Goal: Transaction & Acquisition: Purchase product/service

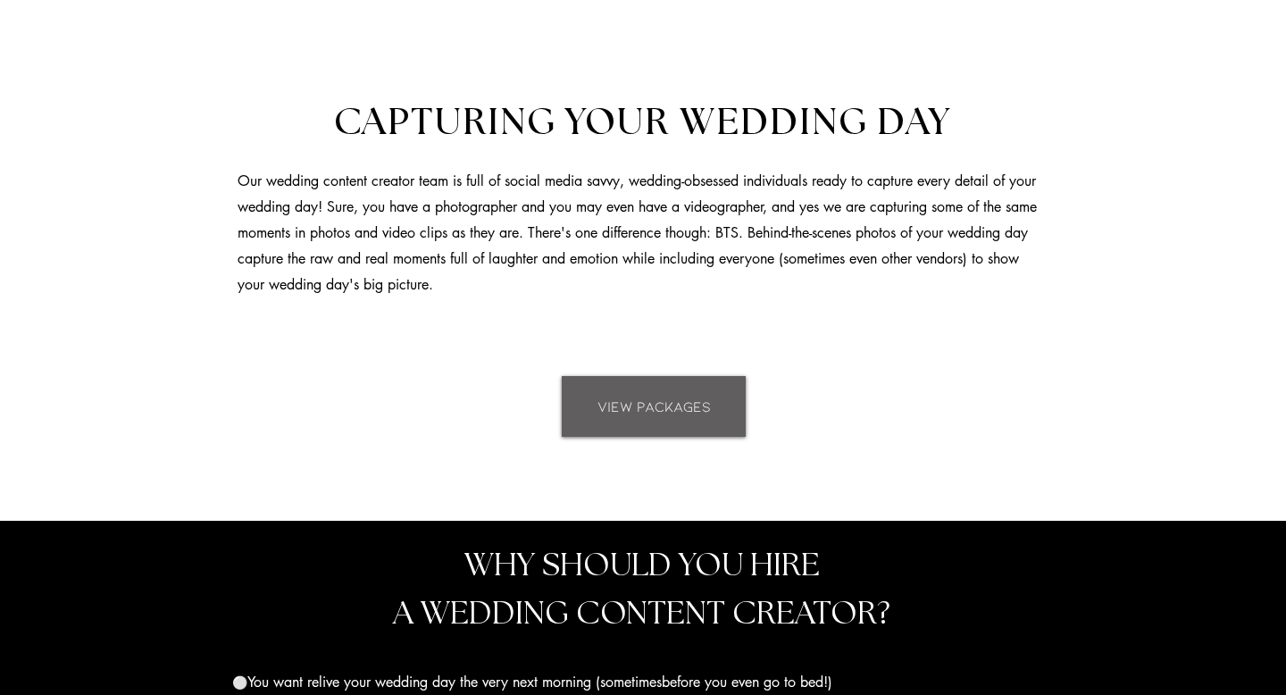
click at [640, 386] on link "VIEW PACKAGES" at bounding box center [654, 406] width 184 height 61
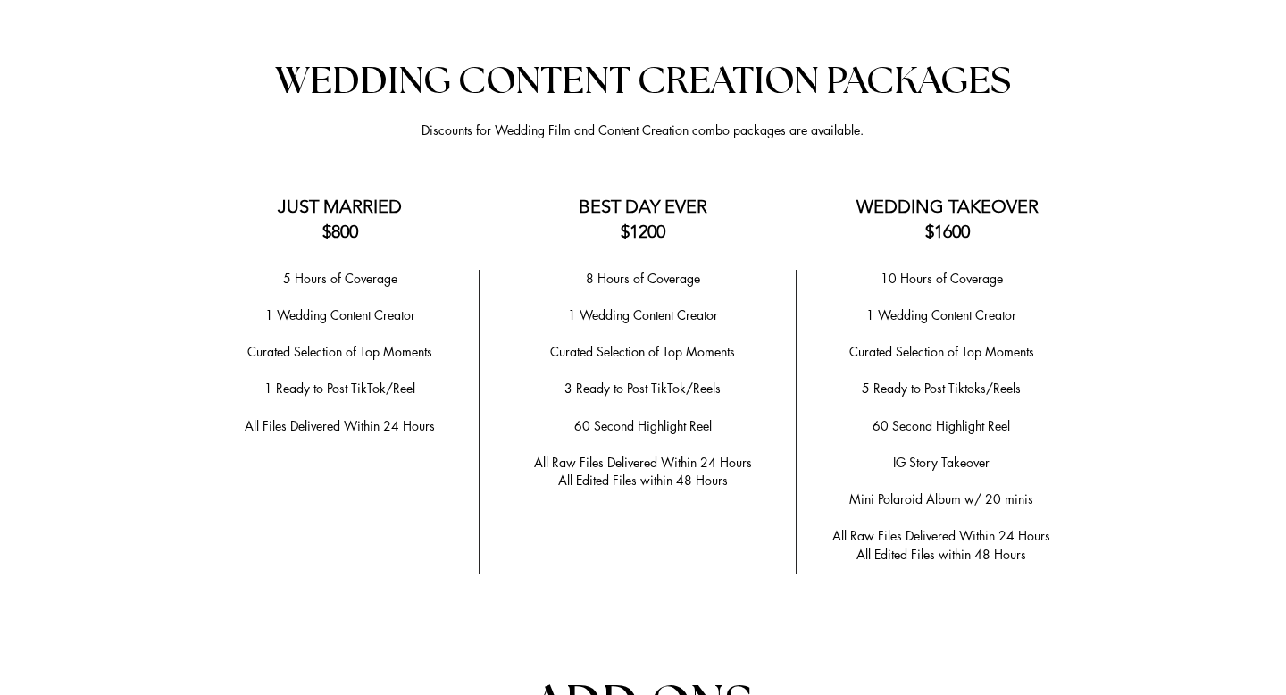
scroll to position [3509, 0]
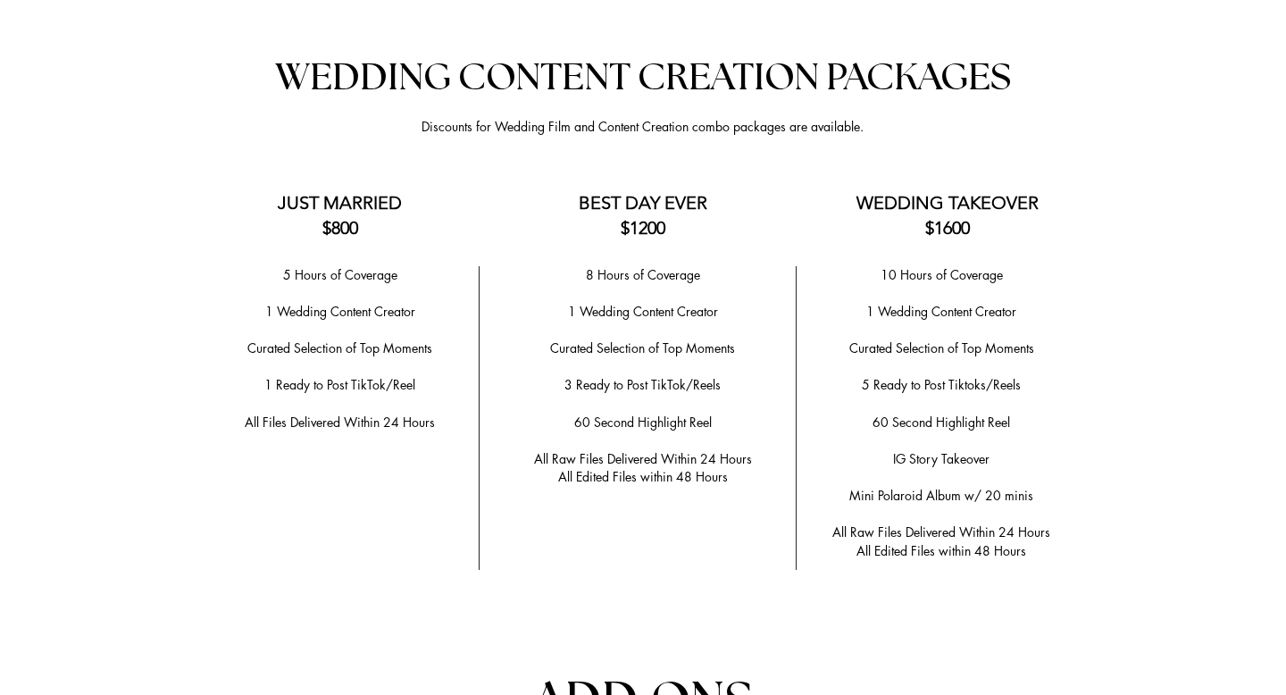
click at [946, 453] on span "IG Story Takeover" at bounding box center [941, 458] width 96 height 17
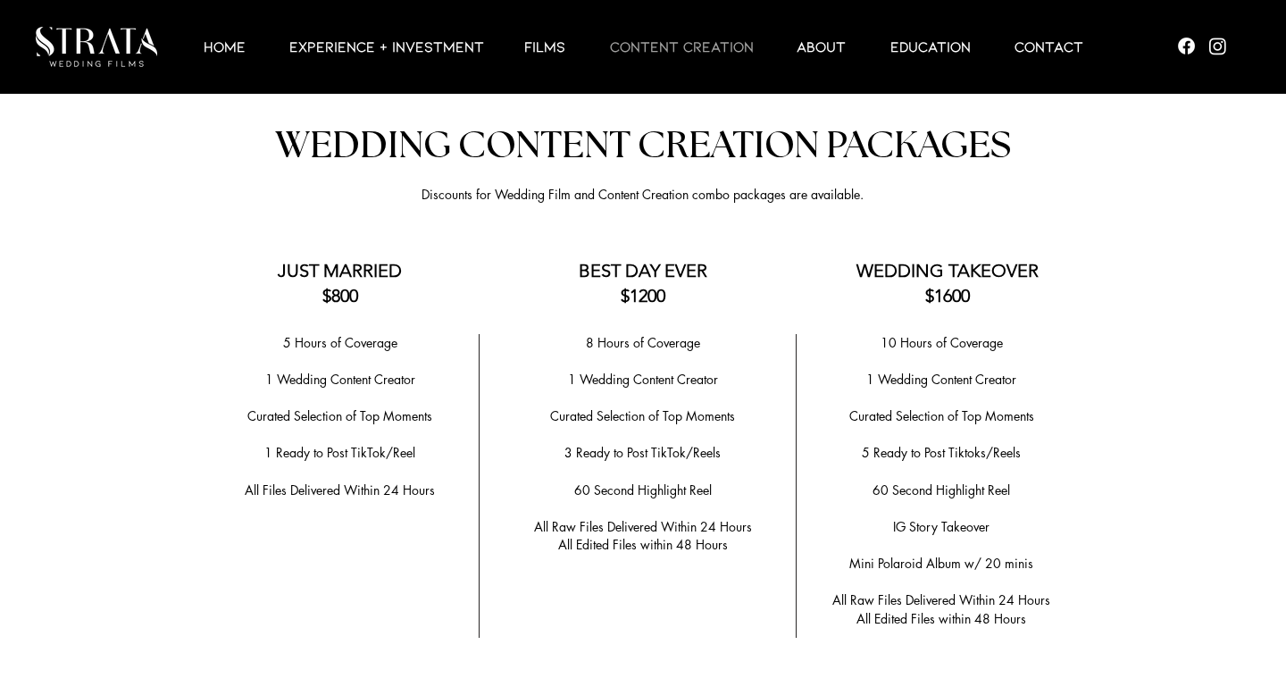
scroll to position [3432, 0]
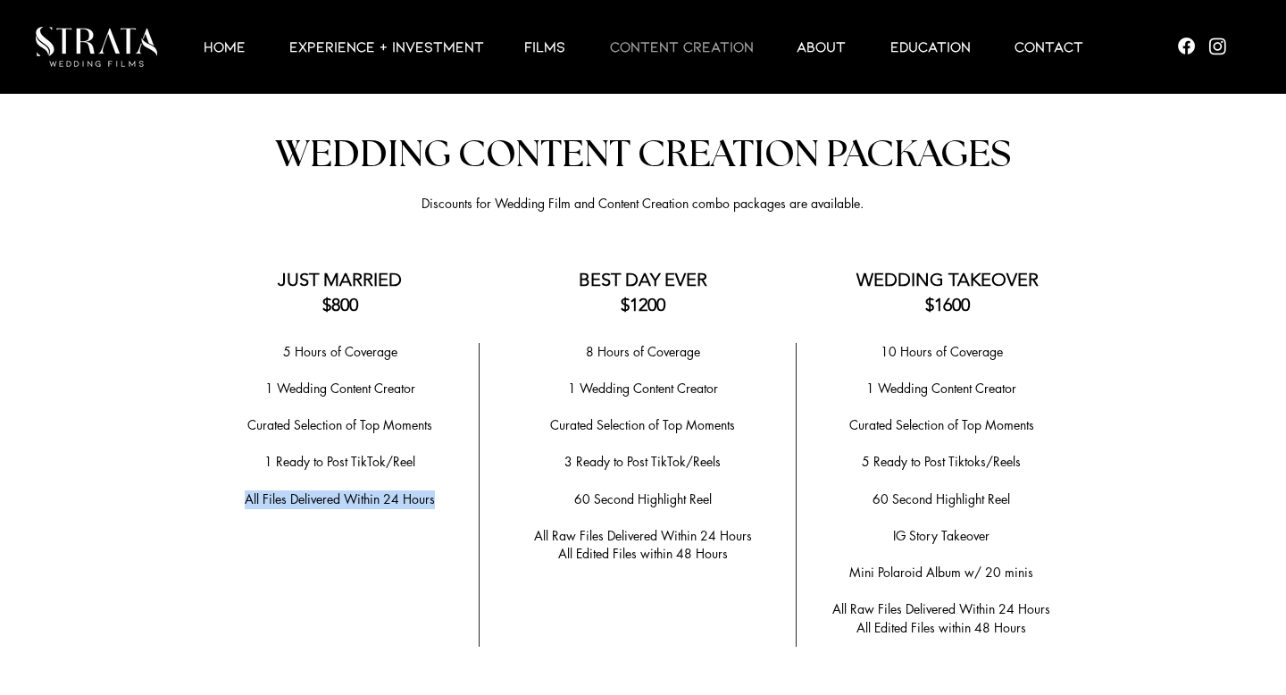
drag, startPoint x: 434, startPoint y: 490, endPoint x: 247, endPoint y: 495, distance: 186.8
click at [247, 495] on span "All Files Delivered Within 24 Hours" at bounding box center [340, 498] width 190 height 17
copy span "All Files Delivered Within 24 Hours"
click at [384, 398] on p "​" at bounding box center [340, 407] width 260 height 19
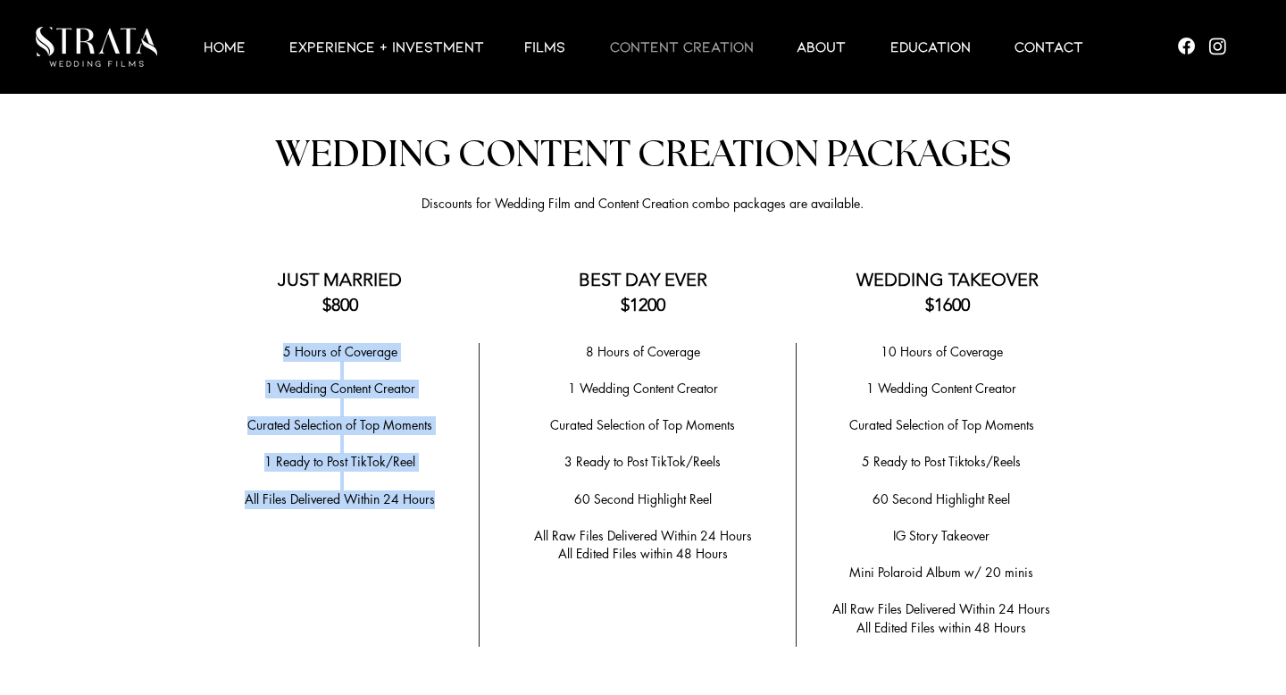
drag, startPoint x: 284, startPoint y: 344, endPoint x: 433, endPoint y: 490, distance: 208.5
click at [433, 490] on div "5 Hours of Coverage ​ 1 Wedding Content Creator ​ ​Curated Selection of Top Mom…" at bounding box center [340, 444] width 260 height 203
copy div "5 Hours of Coverage ​ 1 Wedding Content Creator ​ ​Curated Selection of Top Mom…"
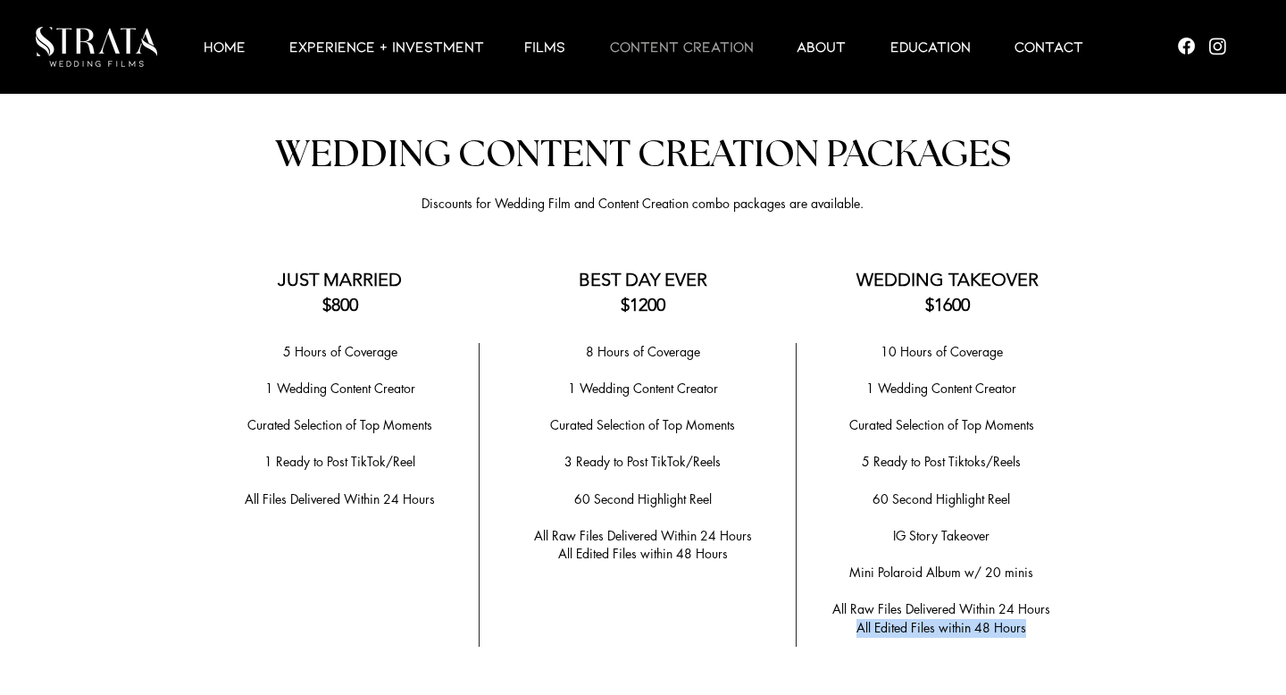
drag, startPoint x: 1025, startPoint y: 616, endPoint x: 858, endPoint y: 619, distance: 166.2
click at [858, 619] on span "All Edited Files within 48 Hours" at bounding box center [942, 627] width 170 height 17
copy span "All Edited Files within 48 Hours"
click at [594, 380] on span "1 Wedding Content Creator" at bounding box center [643, 388] width 150 height 17
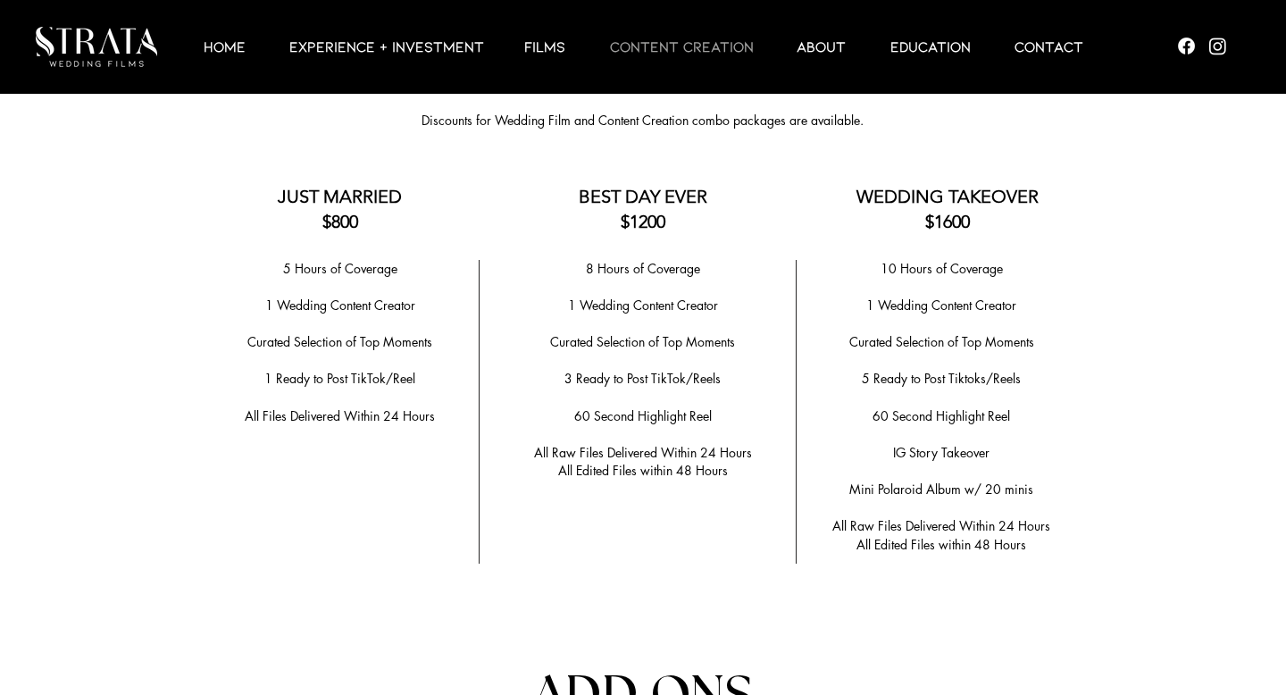
scroll to position [3526, 0]
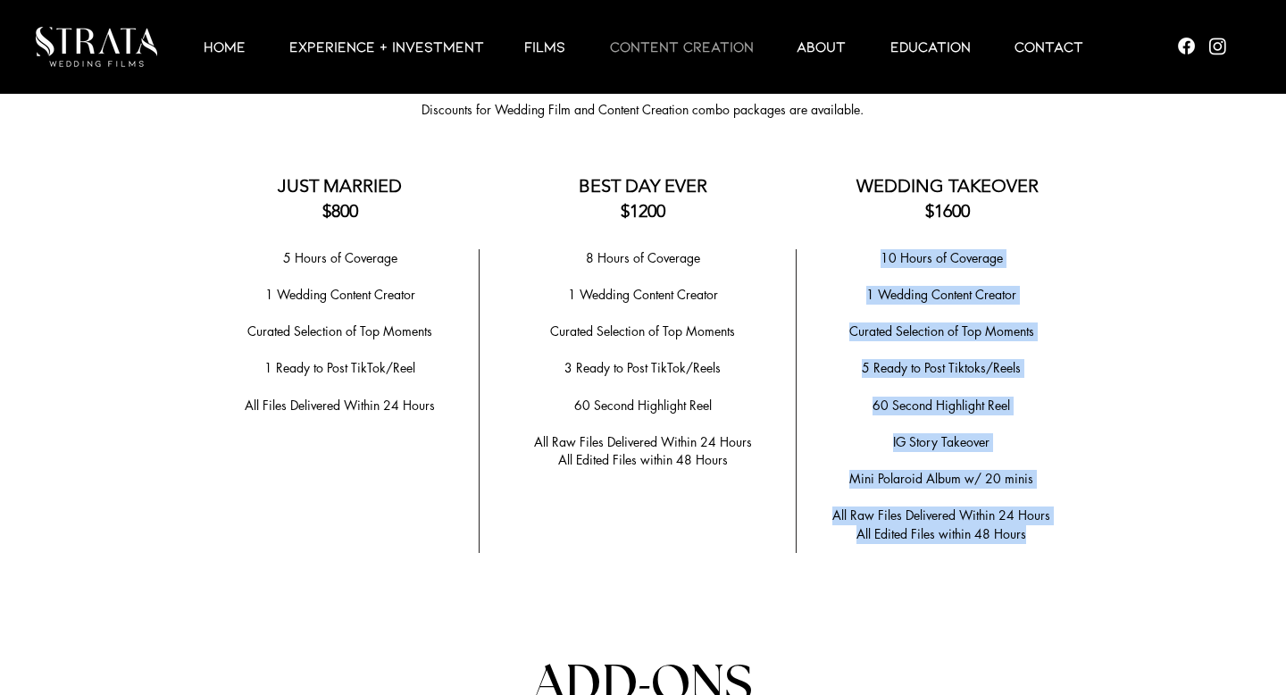
drag, startPoint x: 883, startPoint y: 249, endPoint x: 1028, endPoint y: 521, distance: 308.1
click at [1028, 521] on div "10 Hours of Coverage ​ 1 Wedding Content Creator ​ Curated Selection of Top Mom…" at bounding box center [942, 396] width 268 height 295
copy div "10 Hours of Coverage ​ 1 Wedding Content Creator ​ Curated Selection of Top Mom…"
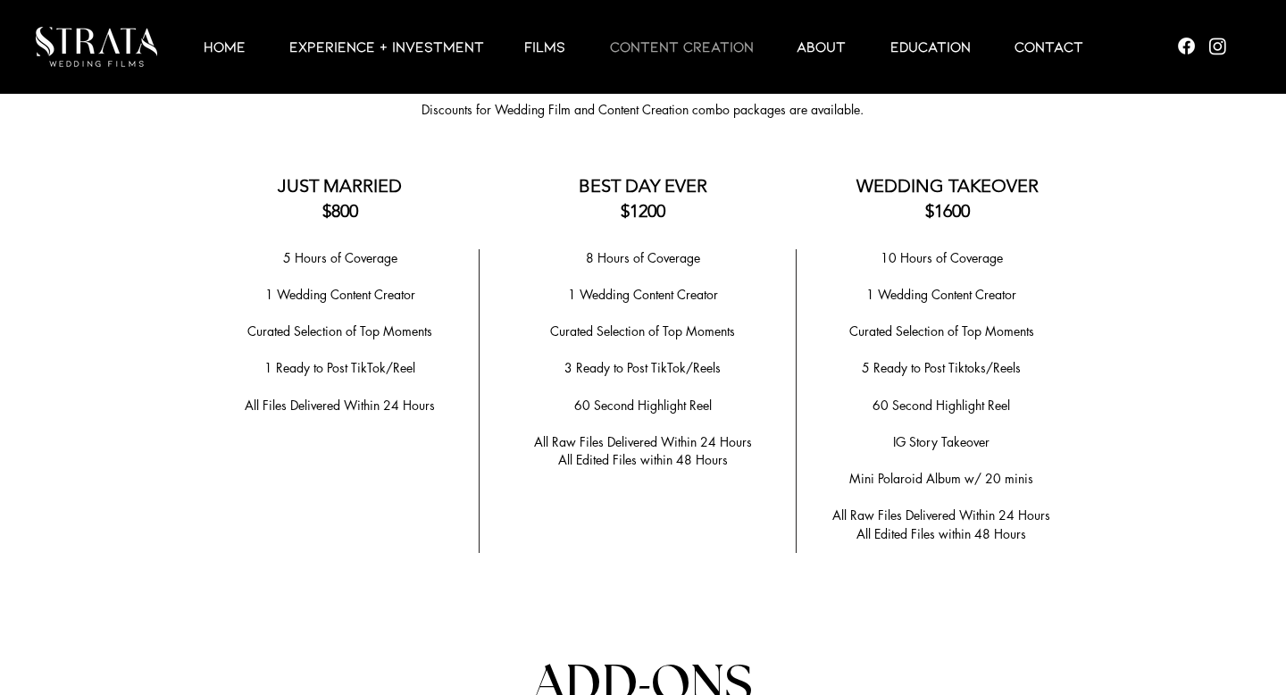
click at [774, 341] on p "​" at bounding box center [643, 350] width 280 height 19
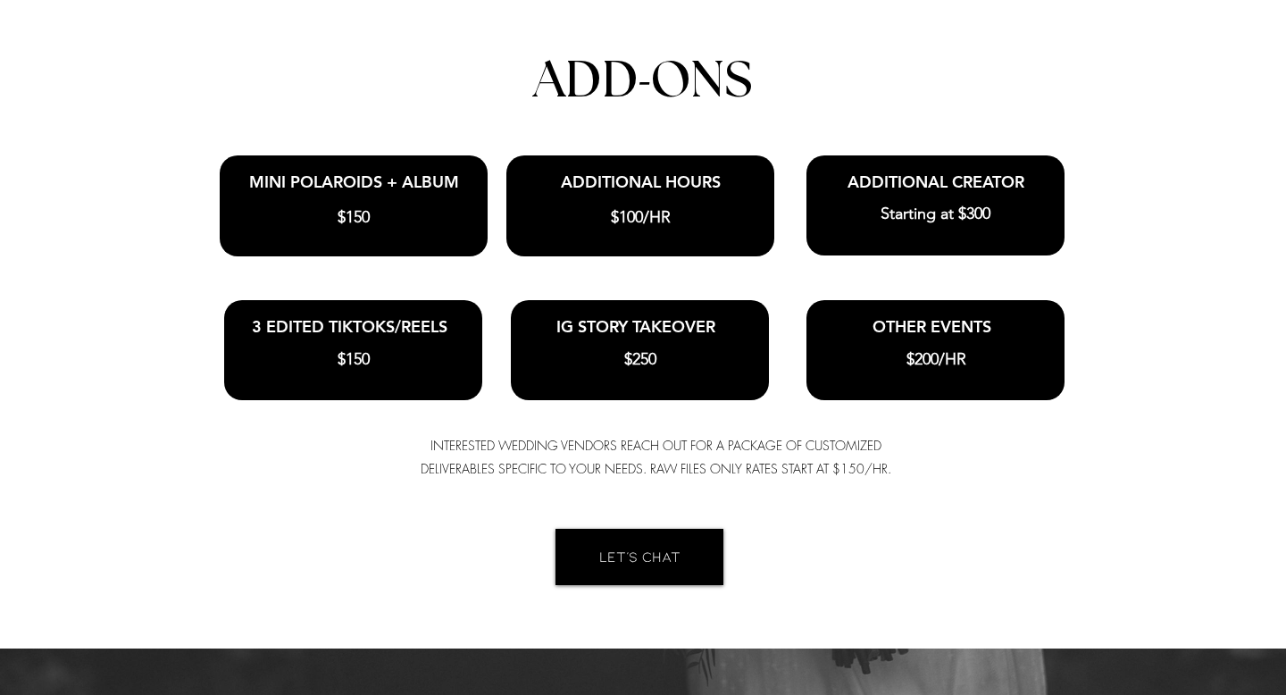
scroll to position [4124, 0]
